Goal: Navigation & Orientation: Find specific page/section

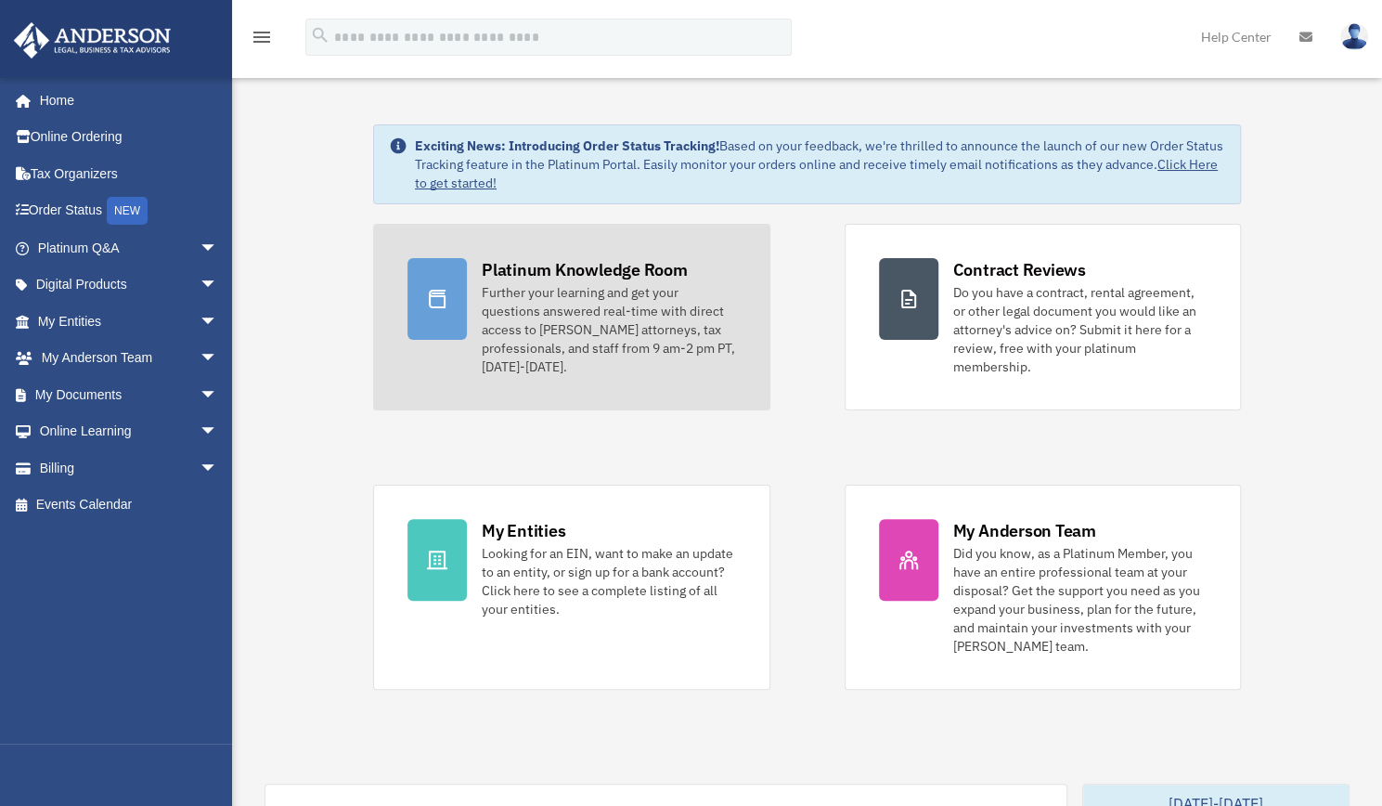
click at [472, 290] on link "Platinum Knowledge Room Further your learning and get your questions answered r…" at bounding box center [571, 317] width 397 height 187
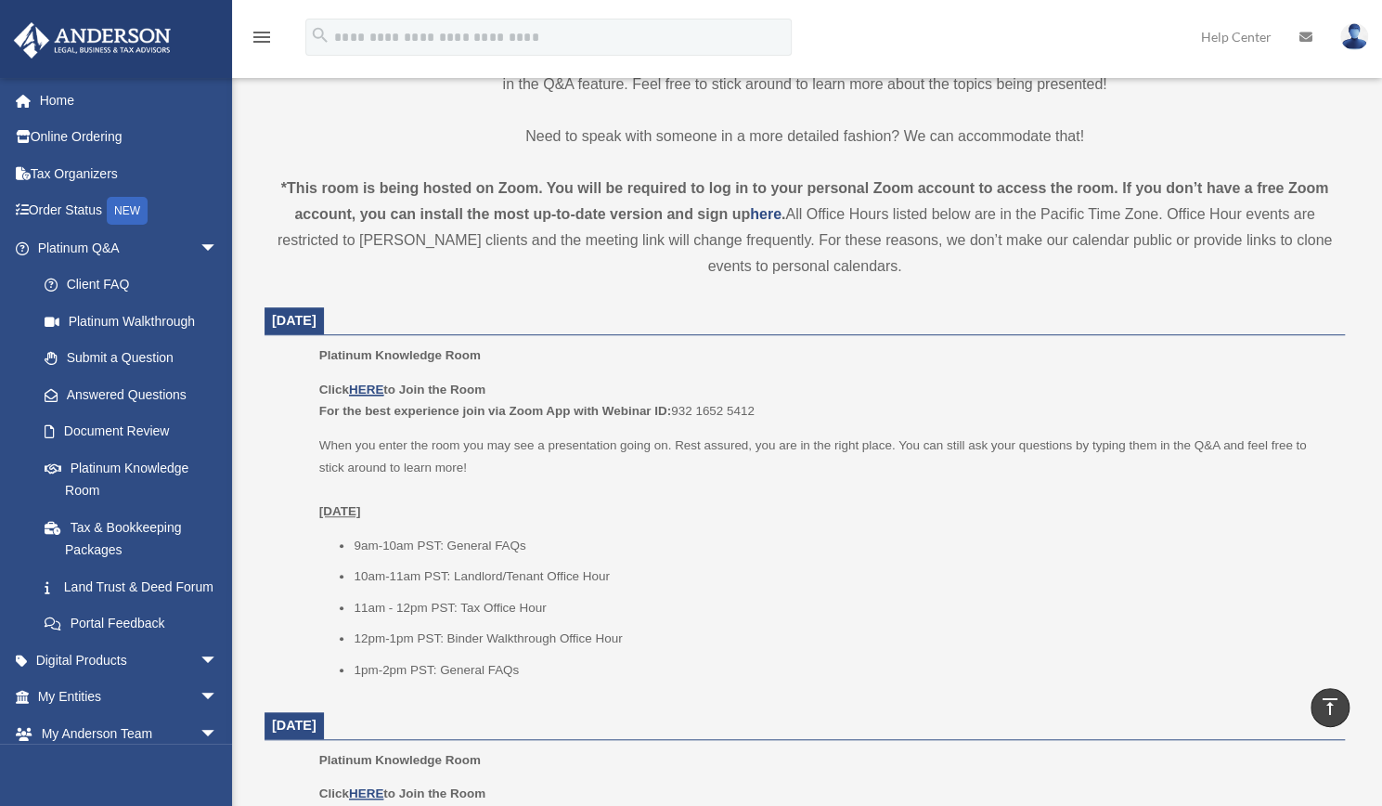
scroll to position [535, 0]
